Goal: Transaction & Acquisition: Purchase product/service

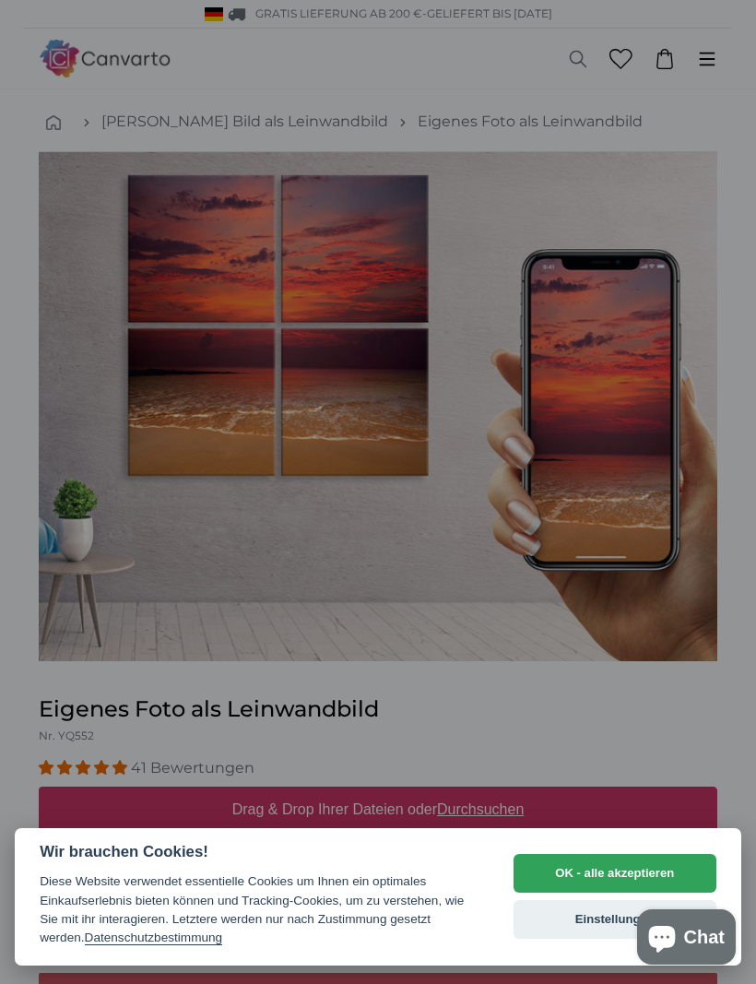
click at [618, 879] on button "OK - alle akzeptieren" at bounding box center [615, 873] width 203 height 39
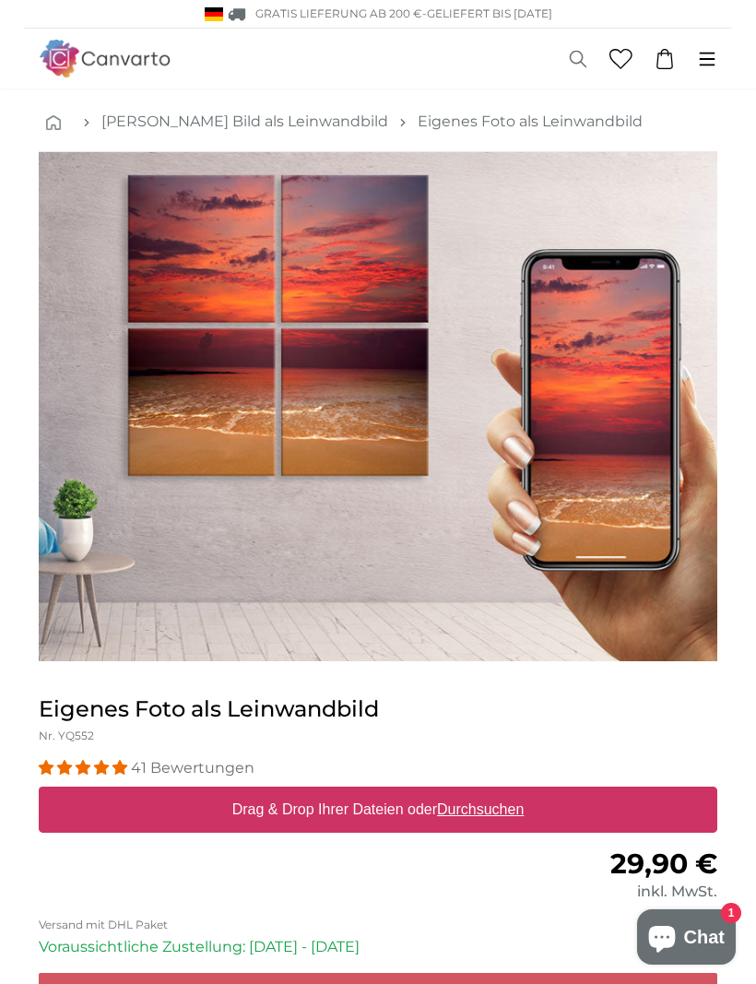
click at [449, 808] on u "Durchsuchen" at bounding box center [480, 809] width 87 height 16
click at [449, 792] on input "Drag & Drop Ihrer Dateien oder Durchsuchen" at bounding box center [378, 789] width 679 height 6
type input "**********"
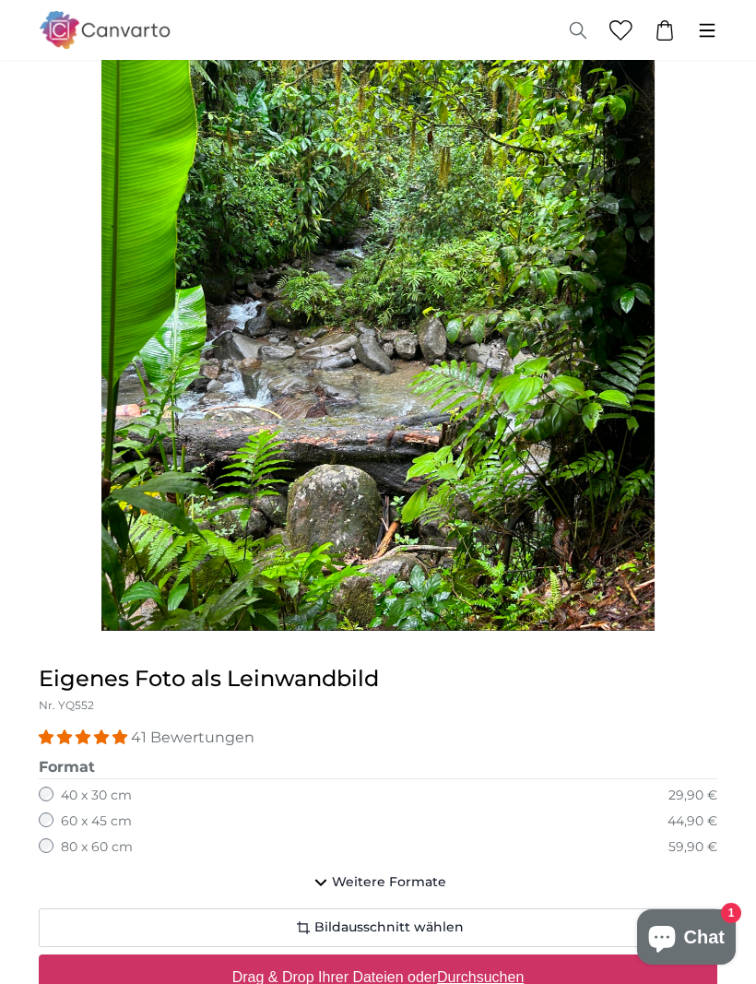
scroll to position [295, 0]
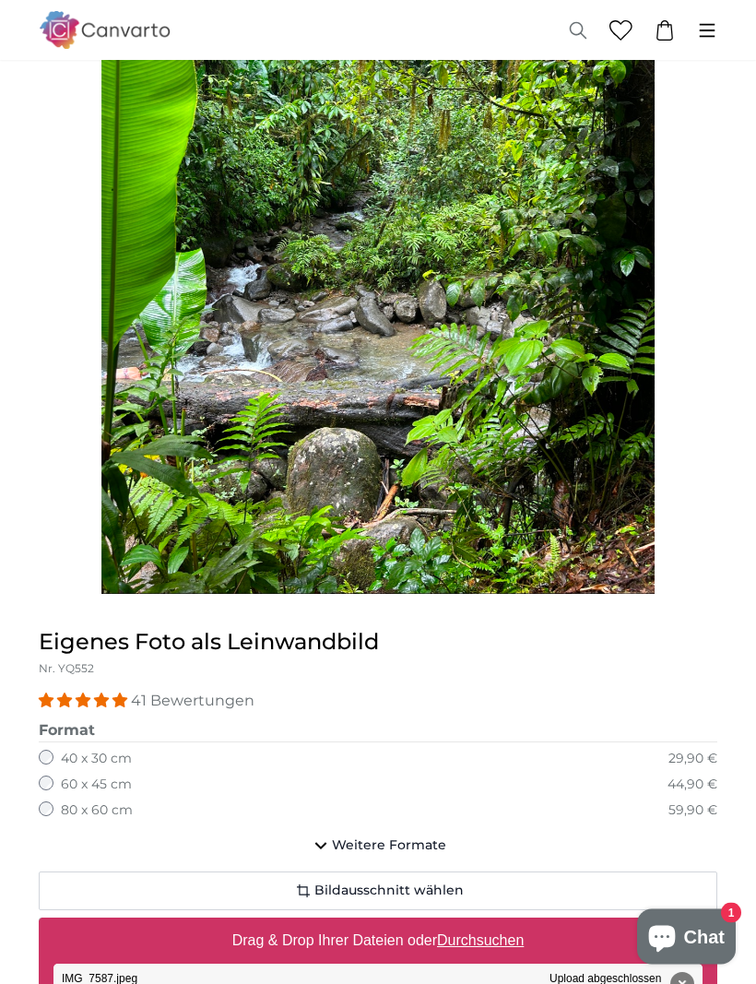
click at [56, 776] on div "60 x 45 cm 44,90 €" at bounding box center [378, 785] width 679 height 18
click at [51, 776] on div "60 x 45 cm 44,90 €" at bounding box center [378, 785] width 679 height 18
click at [63, 776] on label "60 x 45 cm" at bounding box center [96, 785] width 71 height 18
click at [62, 780] on label "60 x 45 cm" at bounding box center [96, 784] width 71 height 18
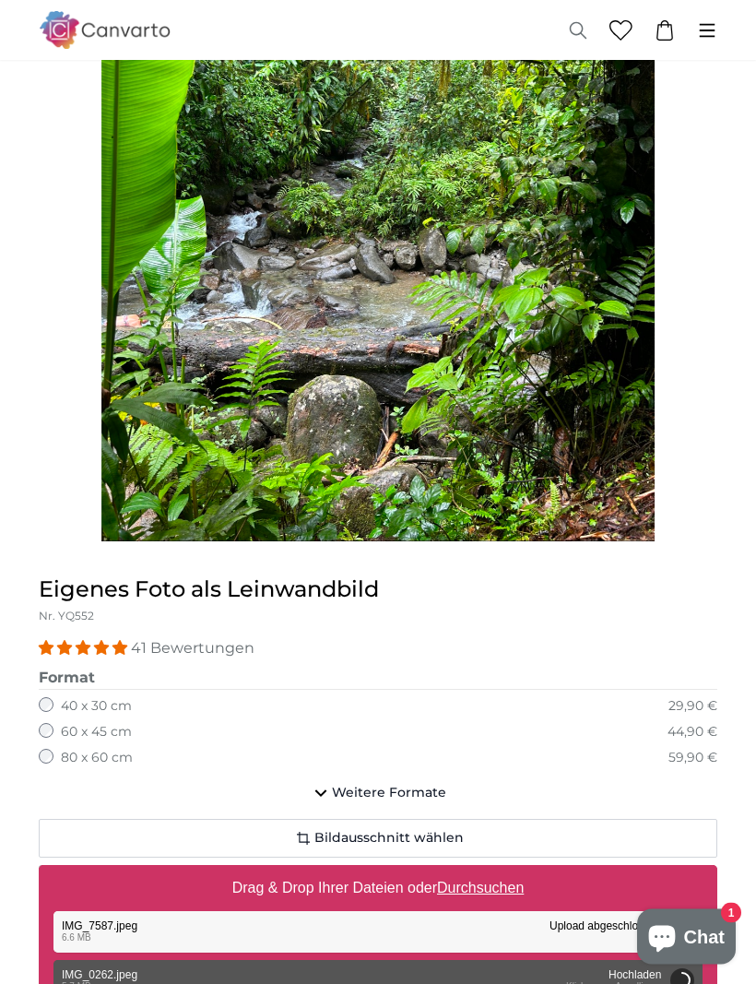
scroll to position [368, 0]
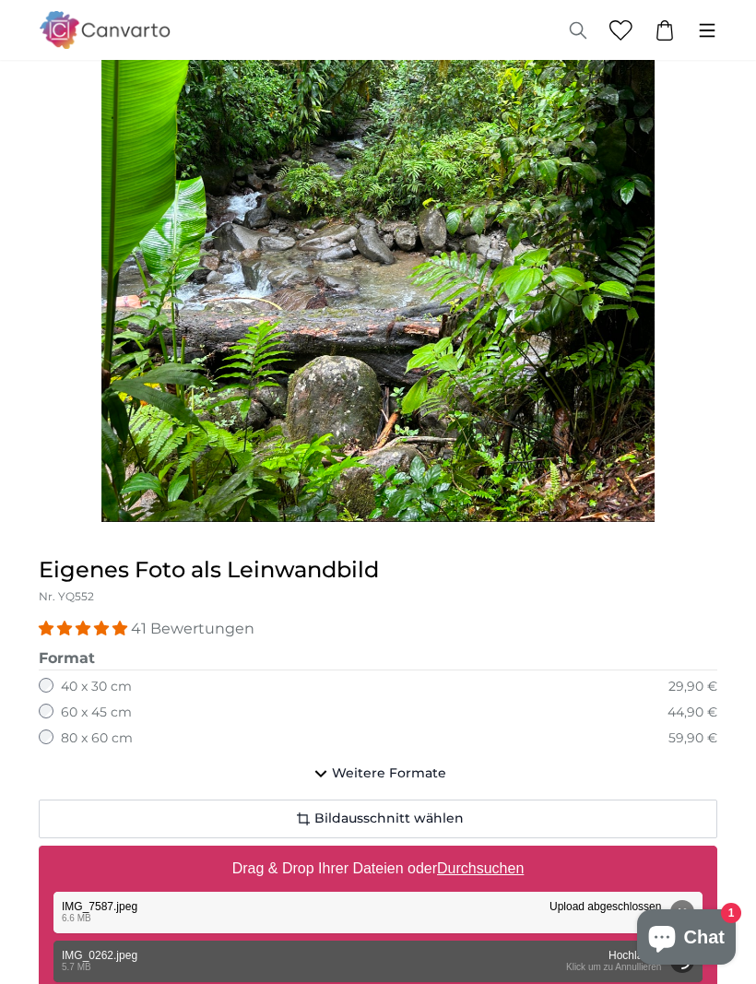
click at [387, 768] on span "Weitere Formate" at bounding box center [389, 773] width 114 height 18
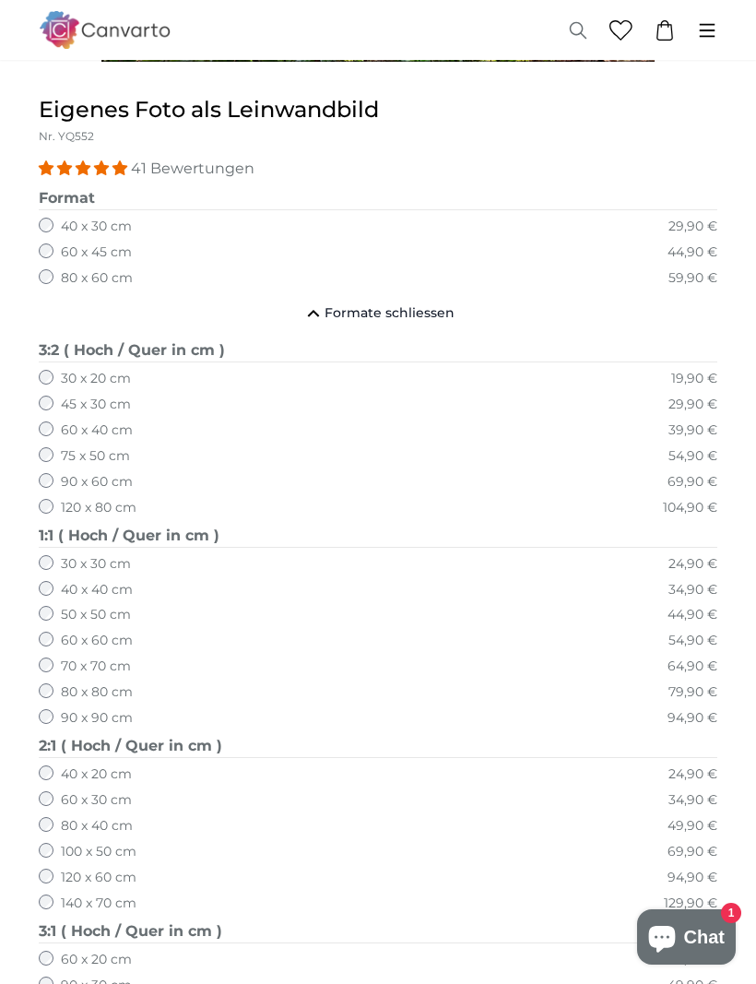
scroll to position [837, 0]
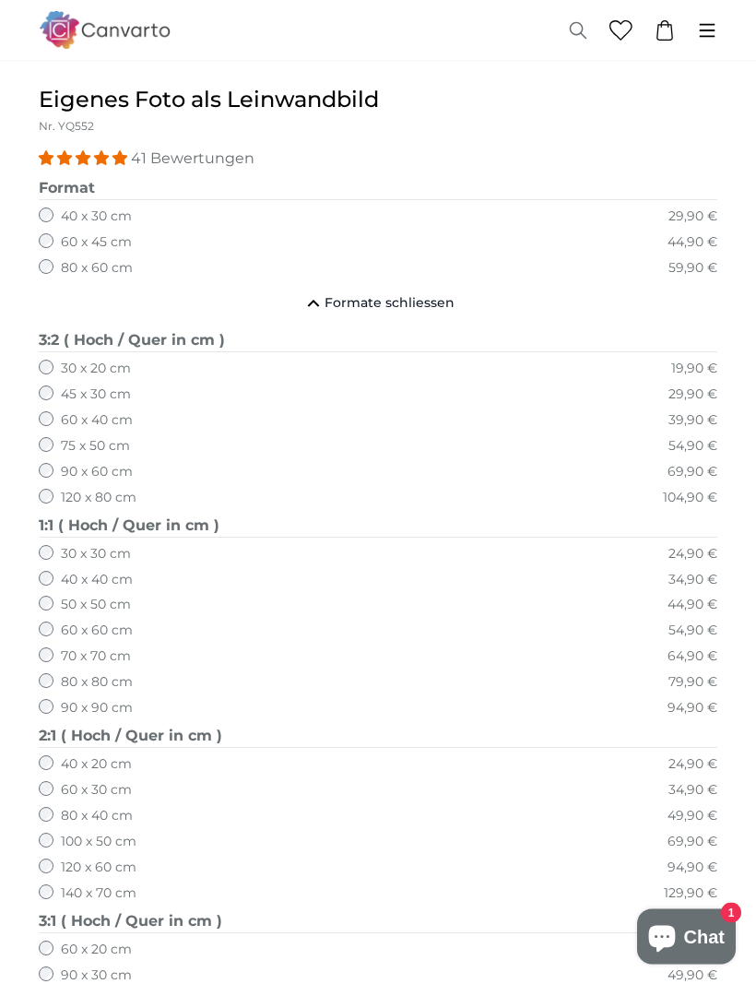
click at [62, 808] on label "80 x 40 cm" at bounding box center [97, 817] width 72 height 18
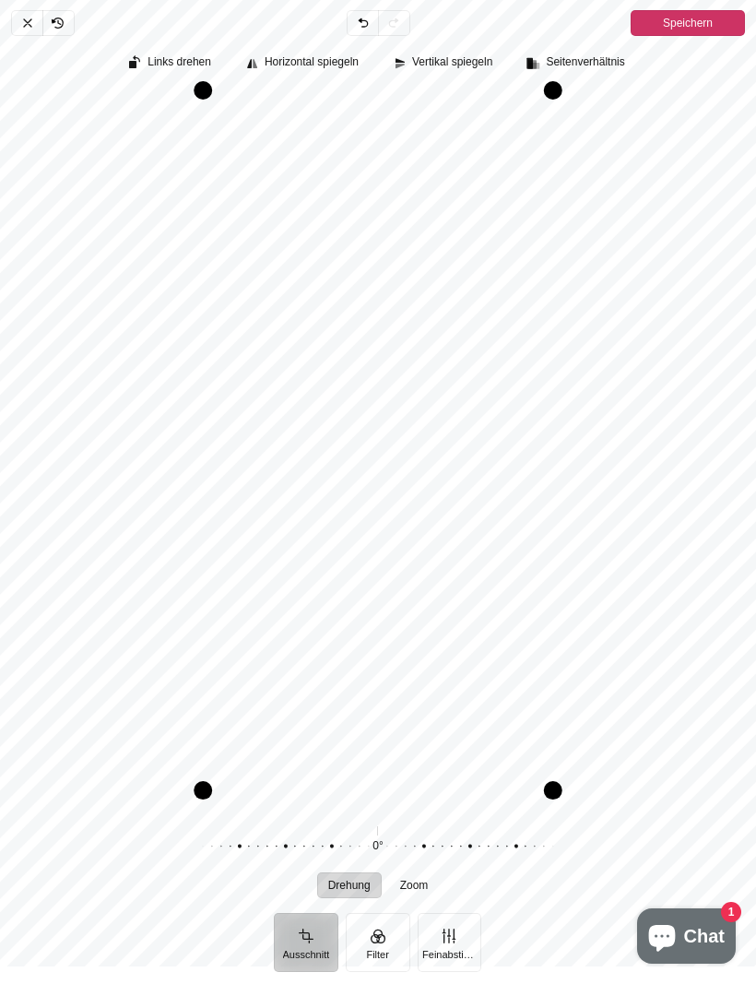
scroll to position [62, 0]
click at [27, 27] on icon "Pintura" at bounding box center [27, 24] width 15 height 15
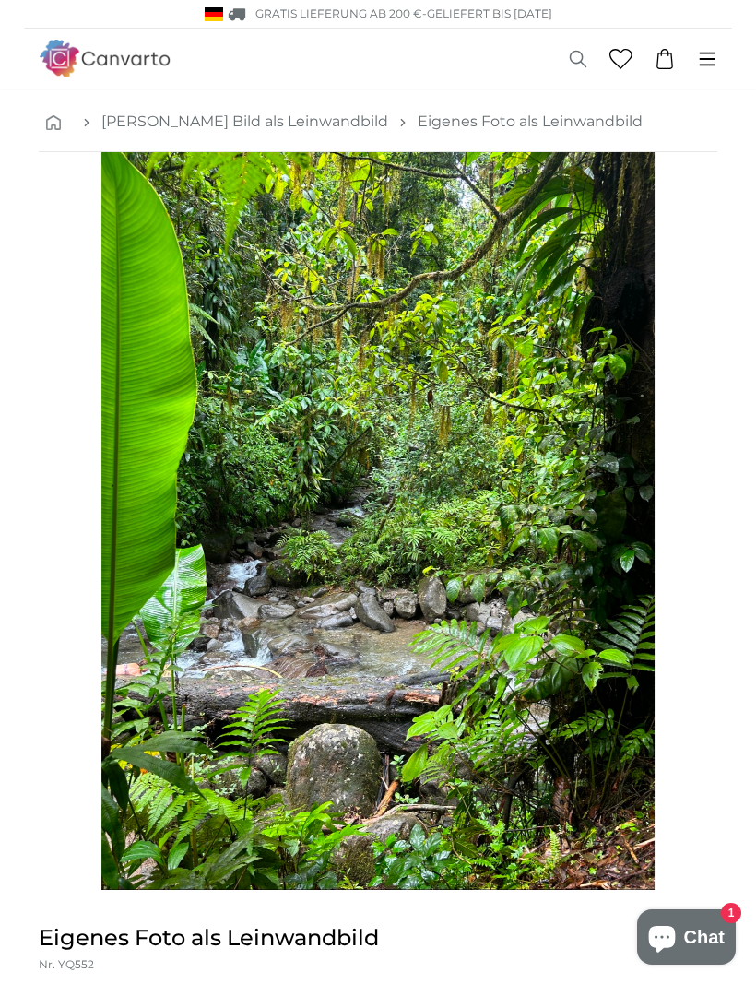
click at [120, 131] on link "[PERSON_NAME] Bild als Leinwandbild" at bounding box center [244, 122] width 287 height 22
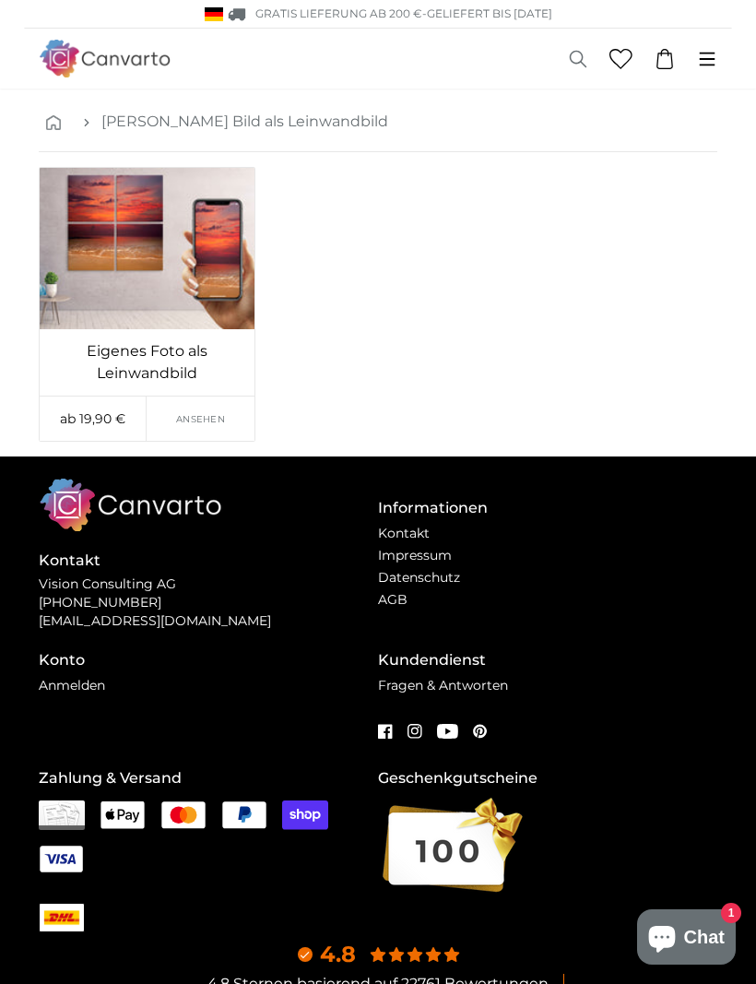
click at [159, 271] on img at bounding box center [147, 248] width 215 height 161
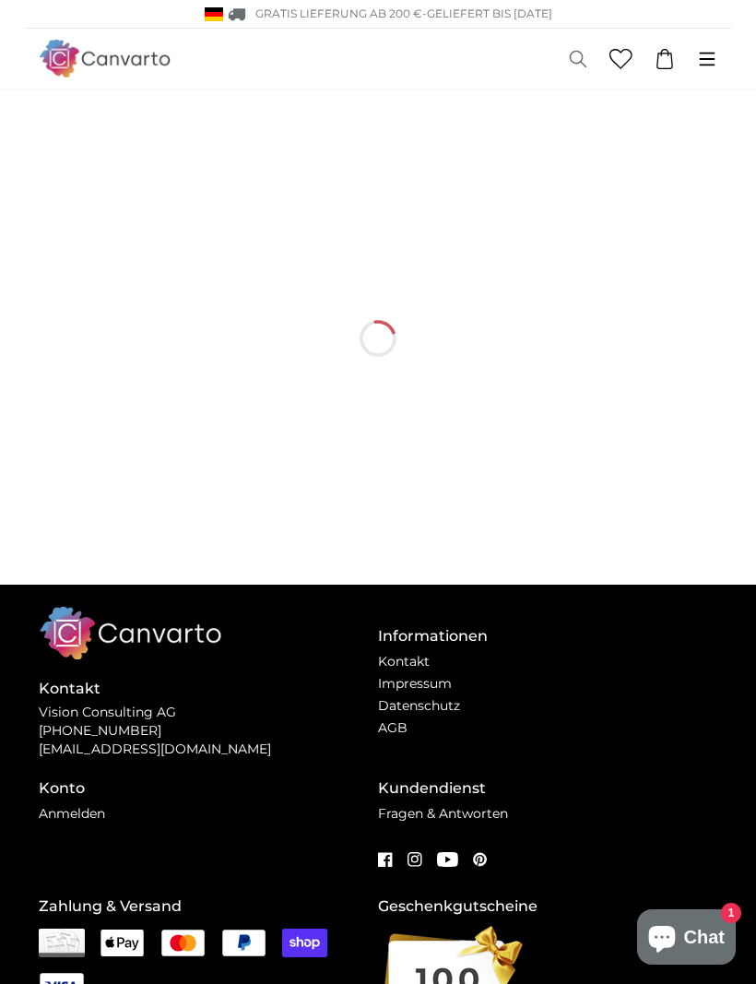
click at [157, 365] on div at bounding box center [378, 338] width 679 height 492
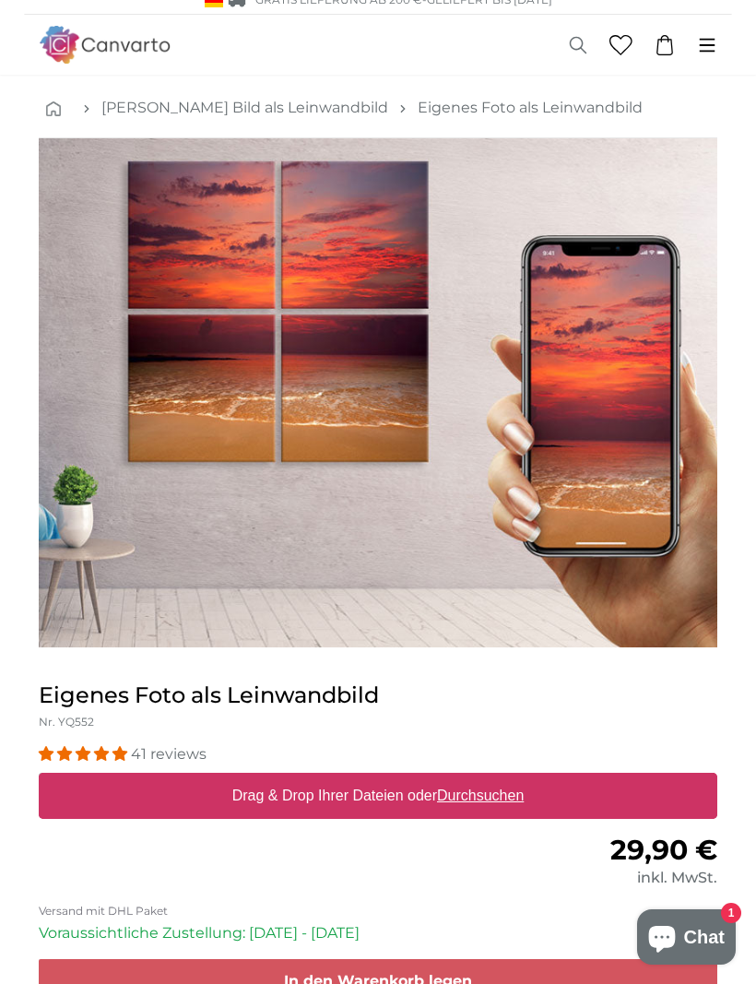
scroll to position [30, 0]
